Goal: Task Accomplishment & Management: Manage account settings

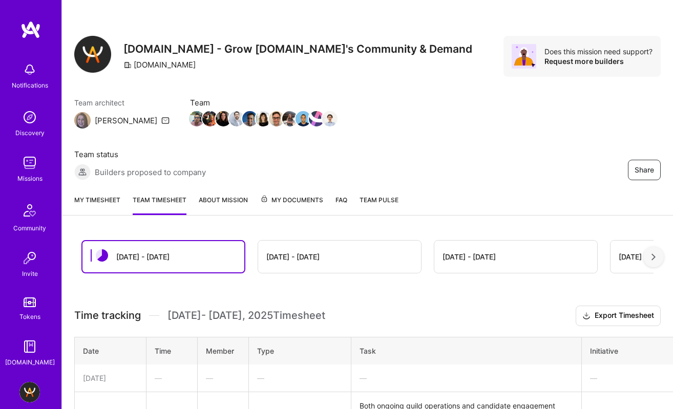
click at [91, 199] on link "My timesheet" at bounding box center [97, 205] width 46 height 20
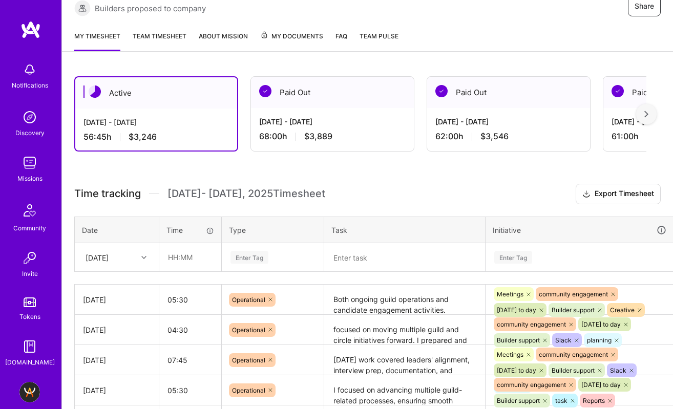
scroll to position [164, 0]
click at [184, 254] on input "text" at bounding box center [190, 256] width 61 height 27
type input "03:30"
click at [250, 259] on div "Enter Tag" at bounding box center [272, 257] width 101 height 27
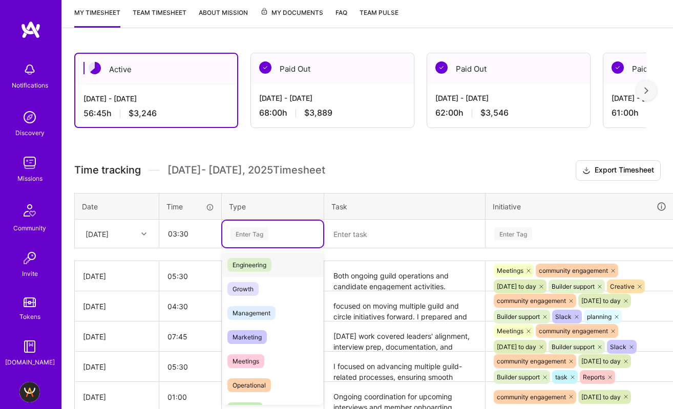
scroll to position [118, 0]
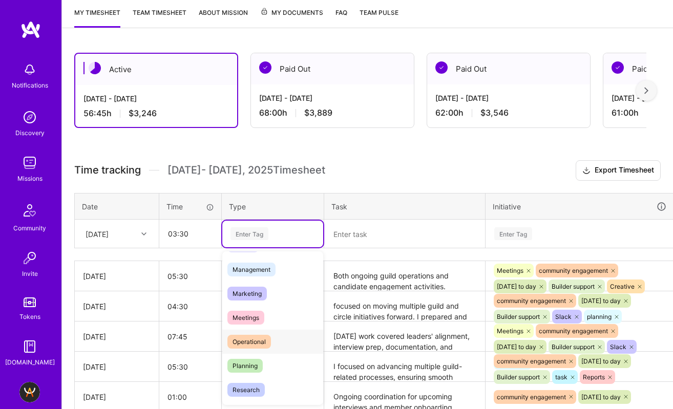
click at [275, 340] on div "Operational" at bounding box center [272, 342] width 101 height 24
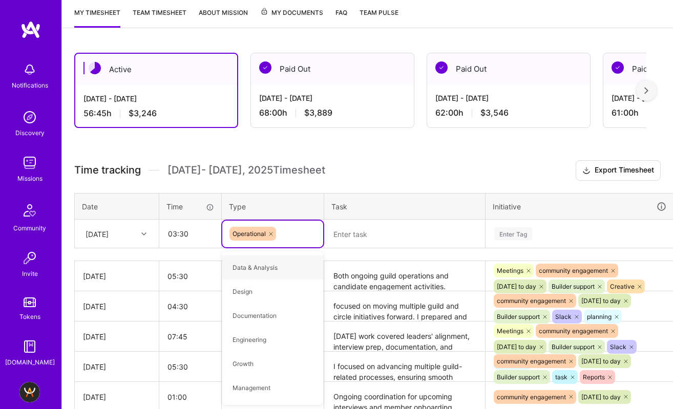
click at [356, 232] on textarea at bounding box center [404, 234] width 159 height 27
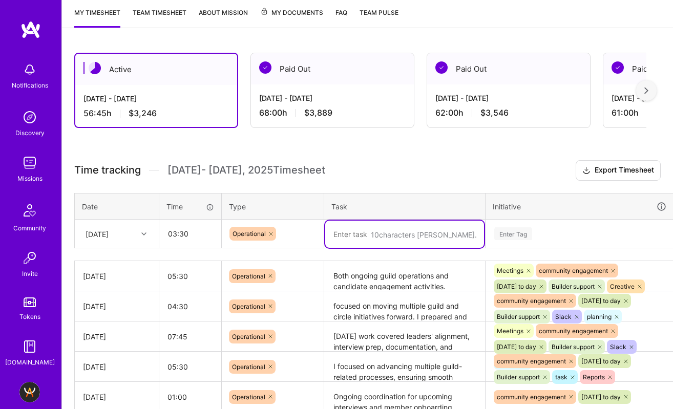
paste textarea "Reviewed and updated Guild candidate statuses (IN/OUT/pending), prepared Admin …"
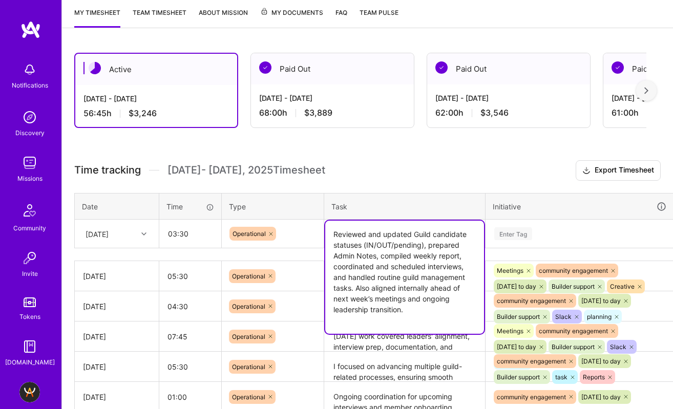
click at [566, 233] on div "Enter Tag" at bounding box center [579, 234] width 187 height 27
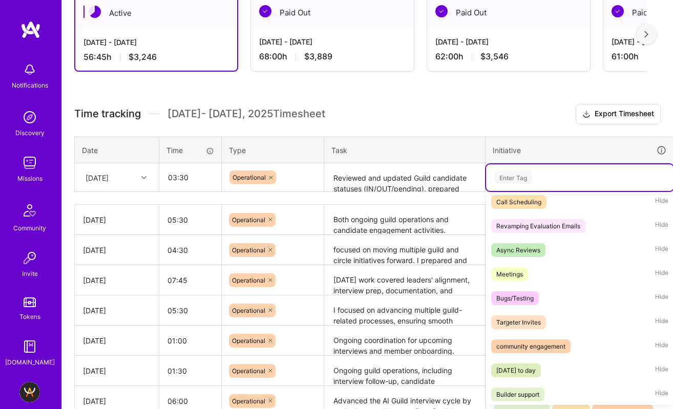
scroll to position [97, 0]
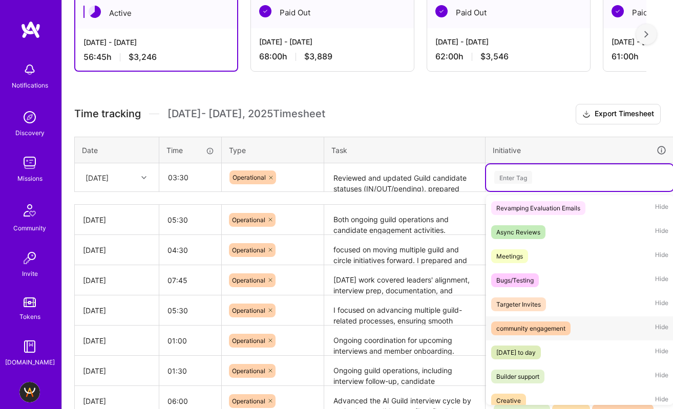
click at [553, 328] on div "community engagement" at bounding box center [530, 328] width 69 height 11
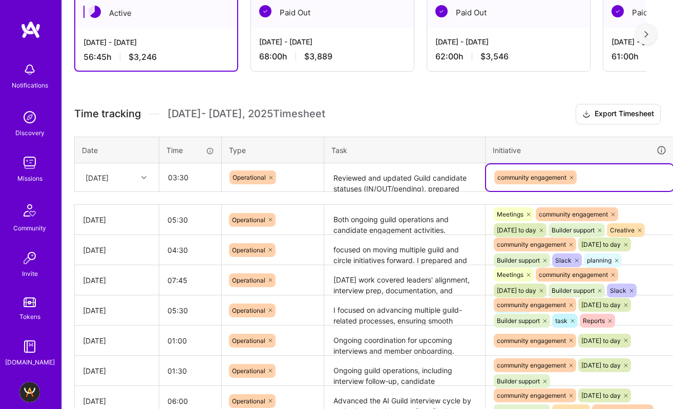
click at [617, 178] on div "community engagement" at bounding box center [579, 177] width 173 height 16
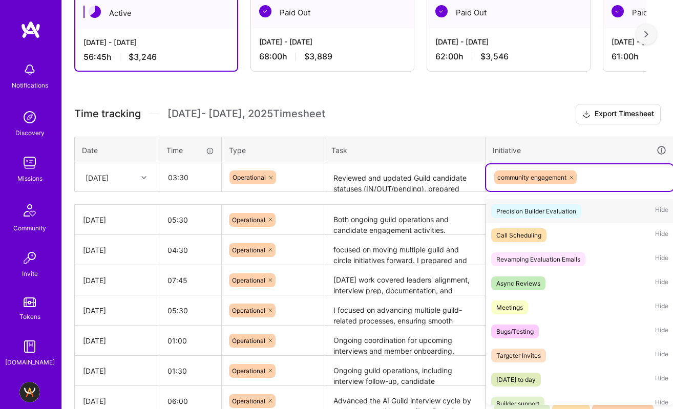
scroll to position [122, 0]
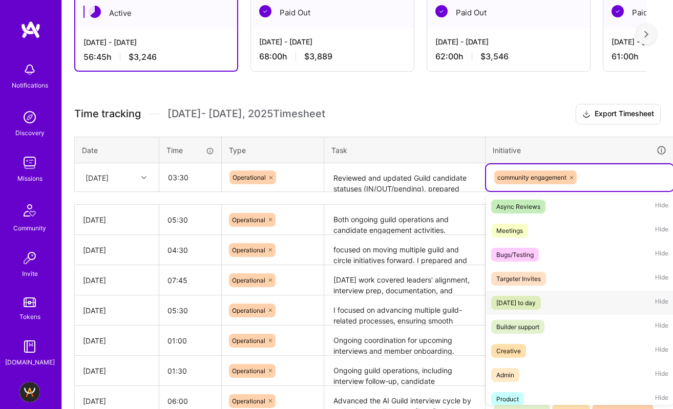
click at [536, 297] on div "[DATE] to day" at bounding box center [515, 302] width 39 height 11
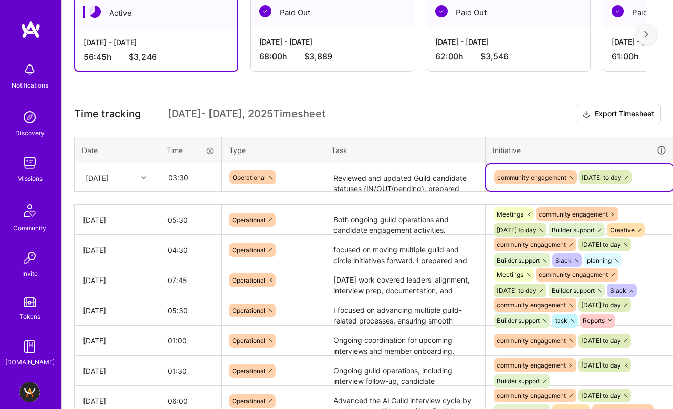
click at [627, 190] on div "community engagement [DATE] to day" at bounding box center [579, 177] width 187 height 27
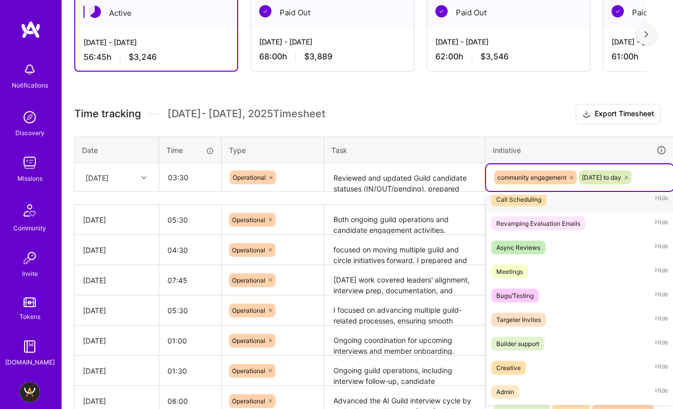
scroll to position [105, 0]
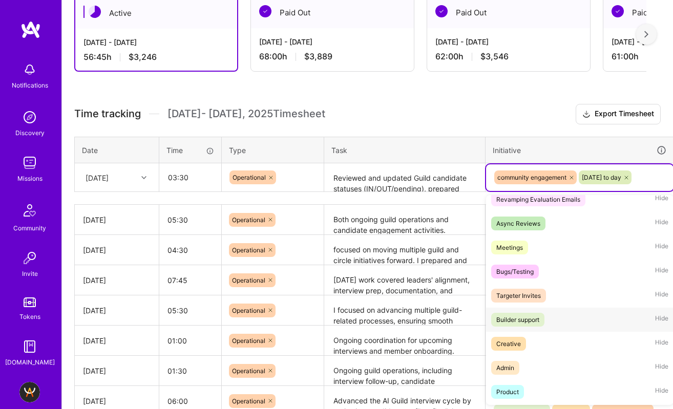
click at [526, 322] on div "Builder support" at bounding box center [517, 319] width 43 height 11
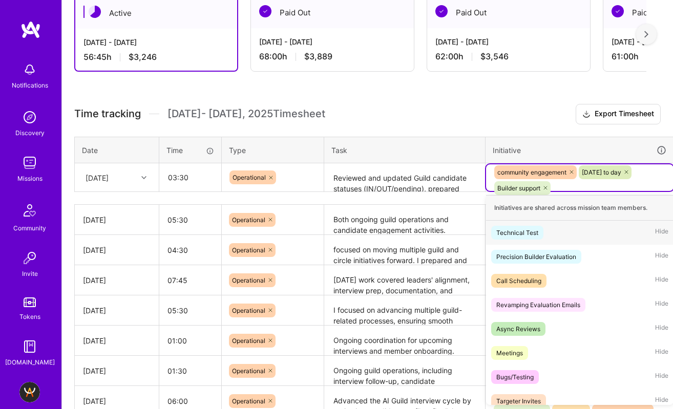
click at [645, 185] on div "community engagement [DATE] to day Builder support" at bounding box center [579, 180] width 173 height 32
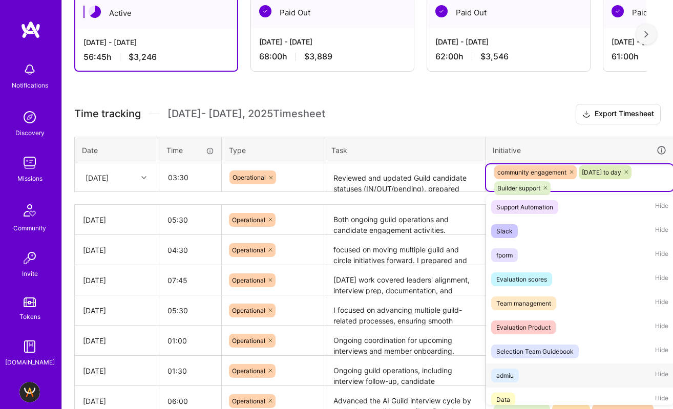
scroll to position [870, 0]
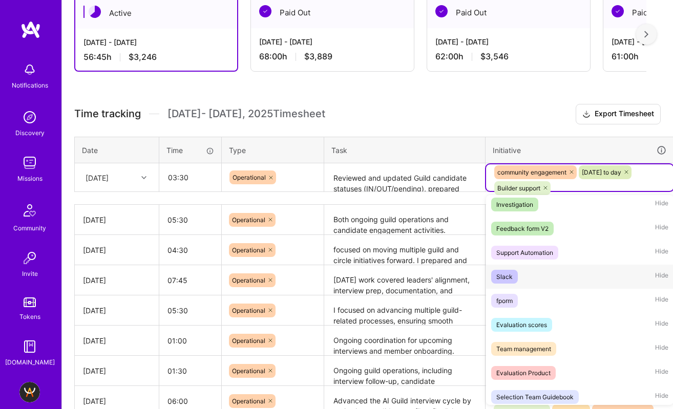
click at [527, 276] on div "Slack Hide" at bounding box center [579, 277] width 187 height 24
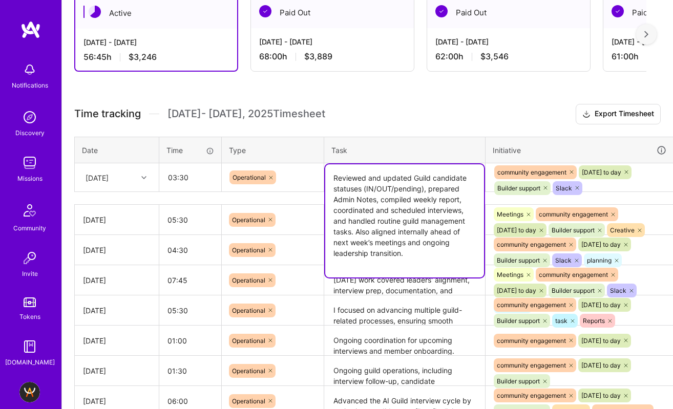
click at [369, 181] on textarea "Reviewed and updated Guild candidate statuses (IN/OUT/pending), prepared Admin …" at bounding box center [404, 220] width 159 height 113
paste textarea "and prepared Admin Notes. Compiled weekly report with updated interview outcome…"
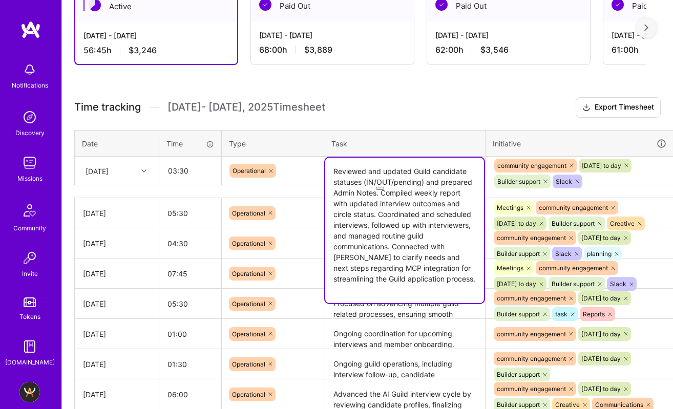
scroll to position [251, 0]
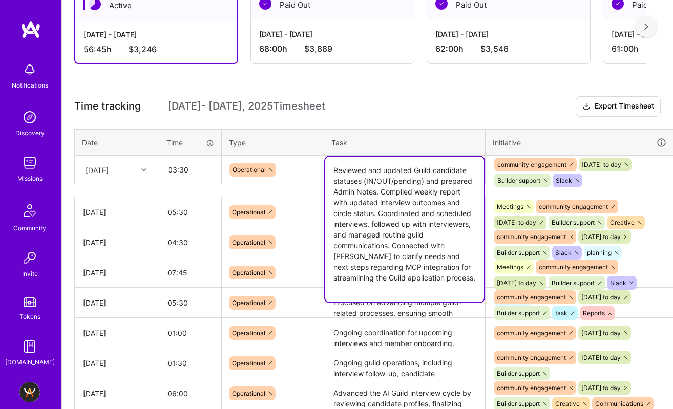
click at [410, 235] on textarea "Reviewed and updated Guild candidate statuses (IN/OUT/pending) and prepared Adm…" at bounding box center [404, 229] width 159 height 145
type textarea "Reviewed and updated Guild candidate statuses (IN/OUT/pending) and prepared Adm…"
click at [419, 97] on h3 "Time tracking [DATE] - [DATE] Timesheet Export Timesheet" at bounding box center [367, 106] width 586 height 20
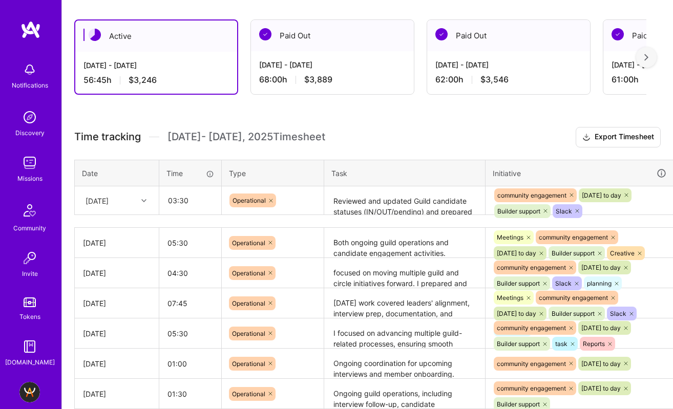
scroll to position [221, 36]
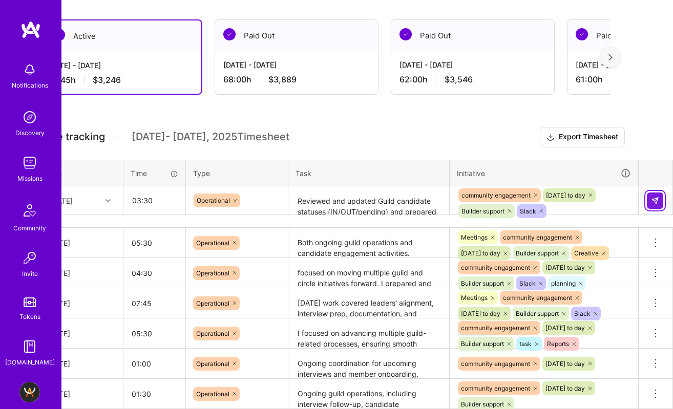
click at [651, 201] on img at bounding box center [655, 201] width 8 height 8
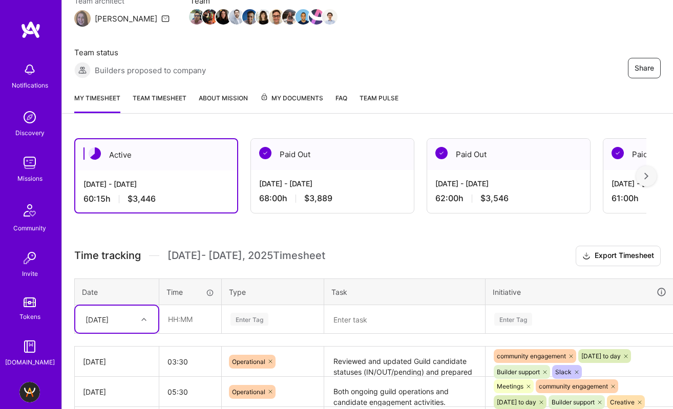
scroll to position [106, 0]
